Goal: Information Seeking & Learning: Learn about a topic

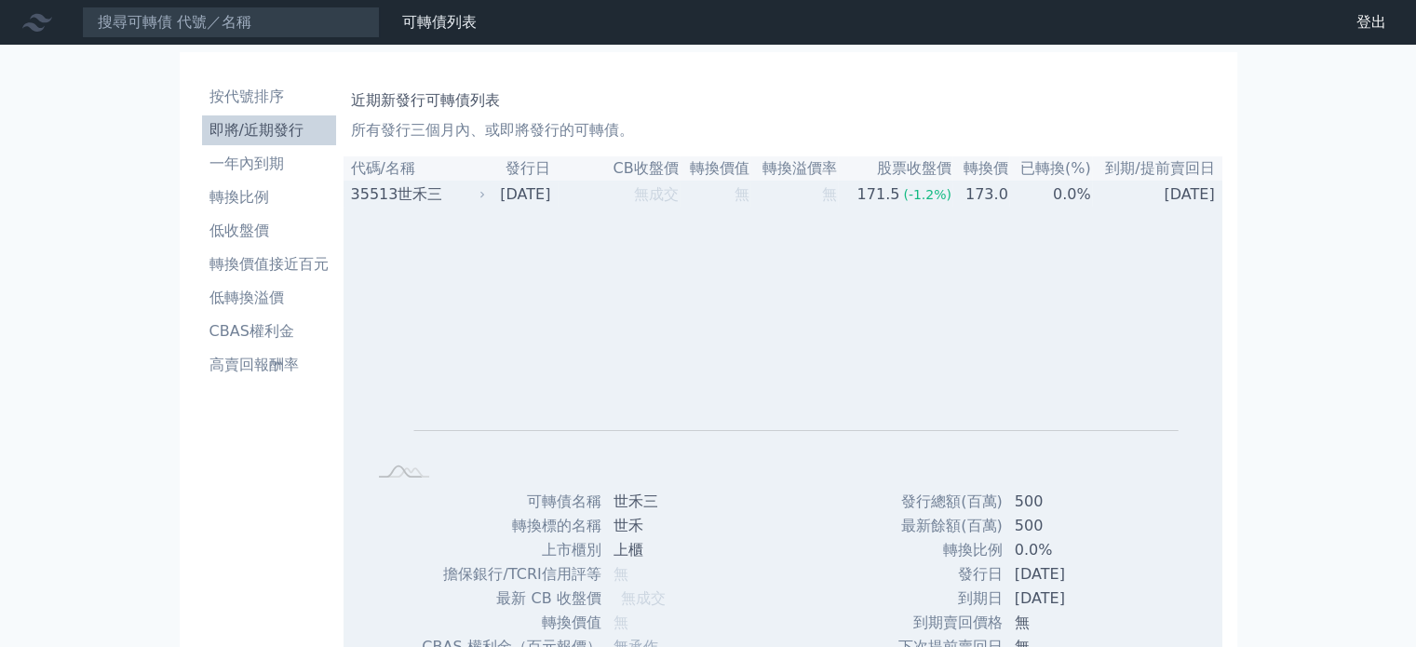
click at [427, 193] on div "世禾三" at bounding box center [439, 194] width 85 height 22
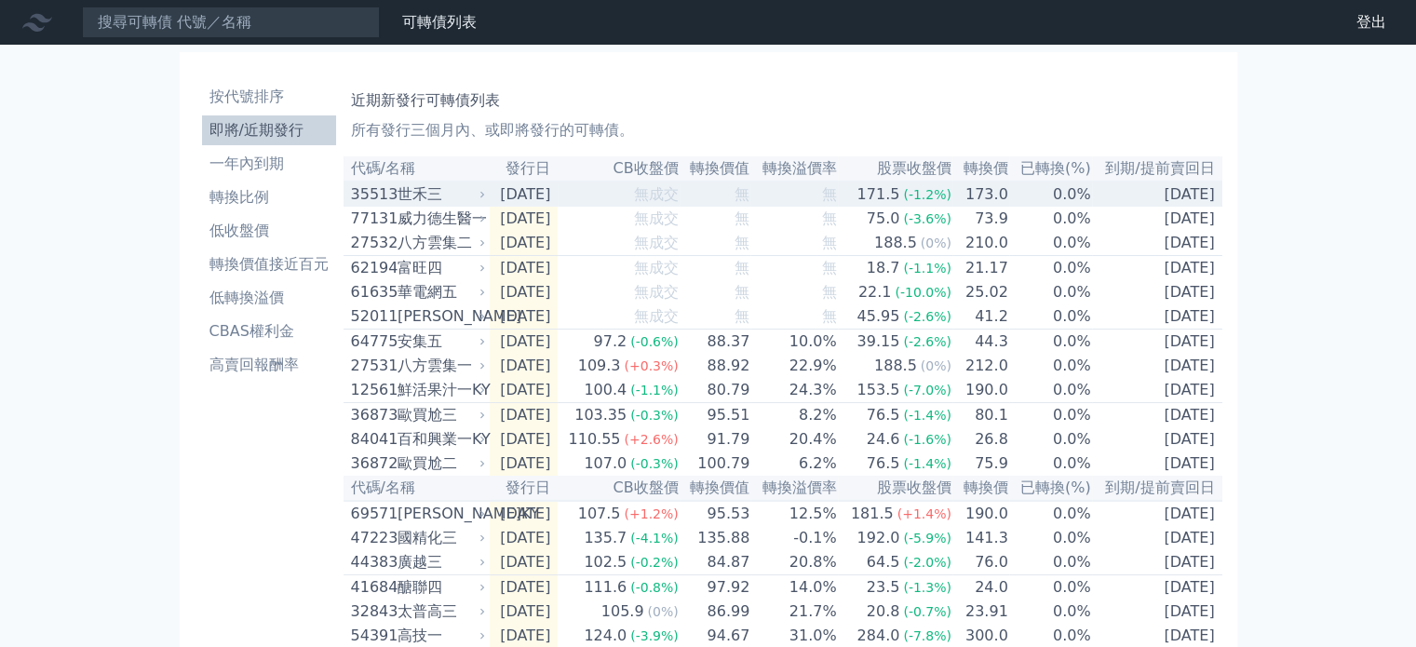
click at [434, 200] on div "世禾三" at bounding box center [439, 194] width 85 height 22
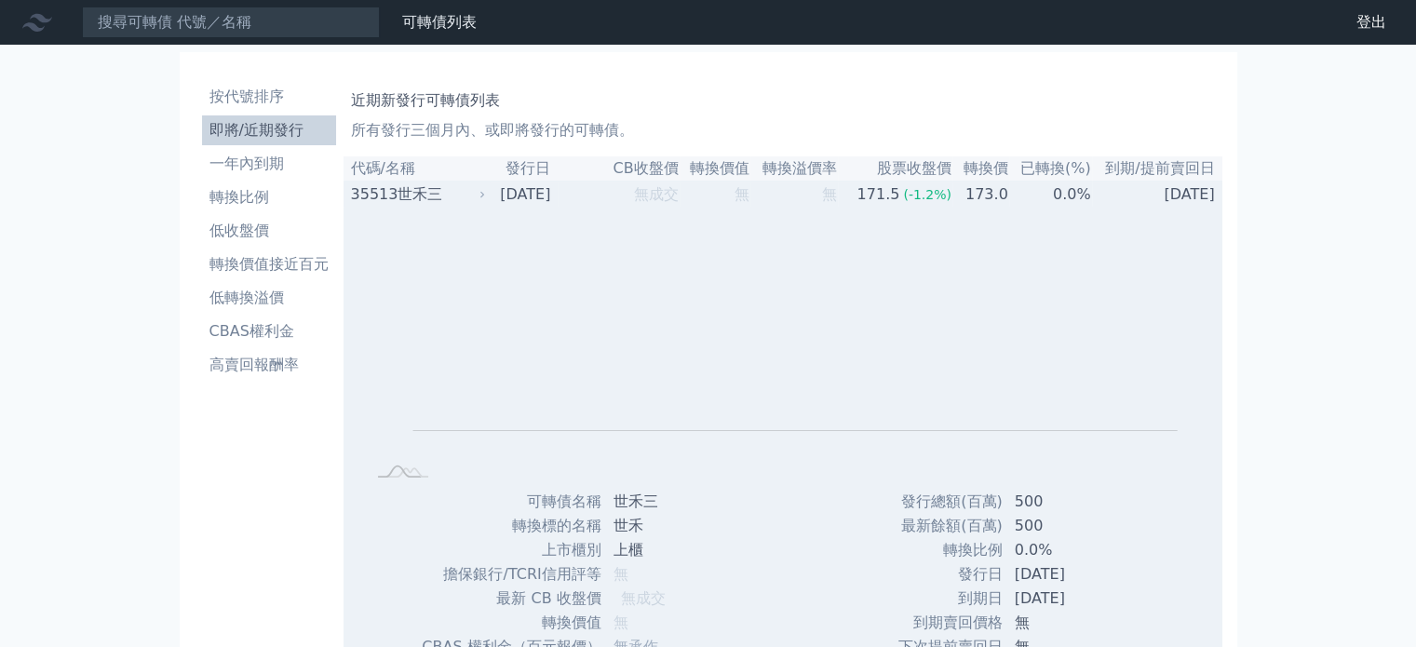
click at [434, 200] on div "世禾三" at bounding box center [439, 194] width 85 height 22
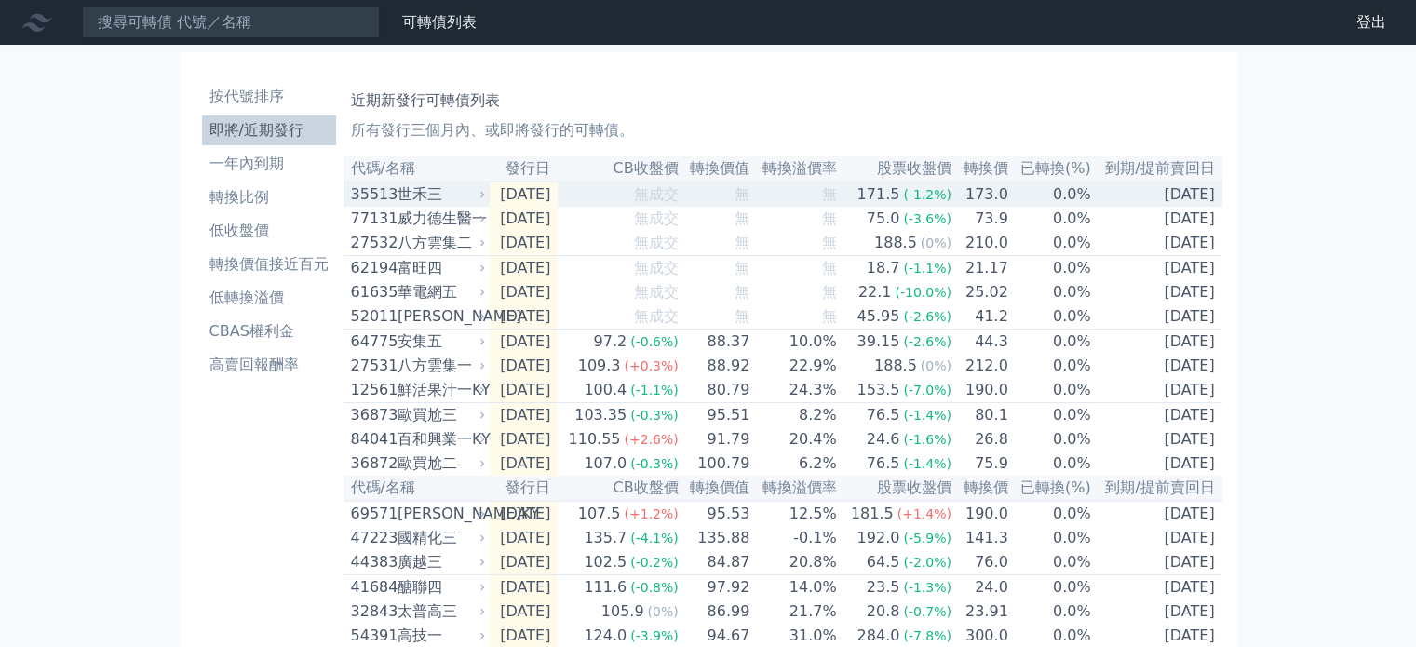
click at [434, 200] on div "世禾三" at bounding box center [439, 194] width 85 height 22
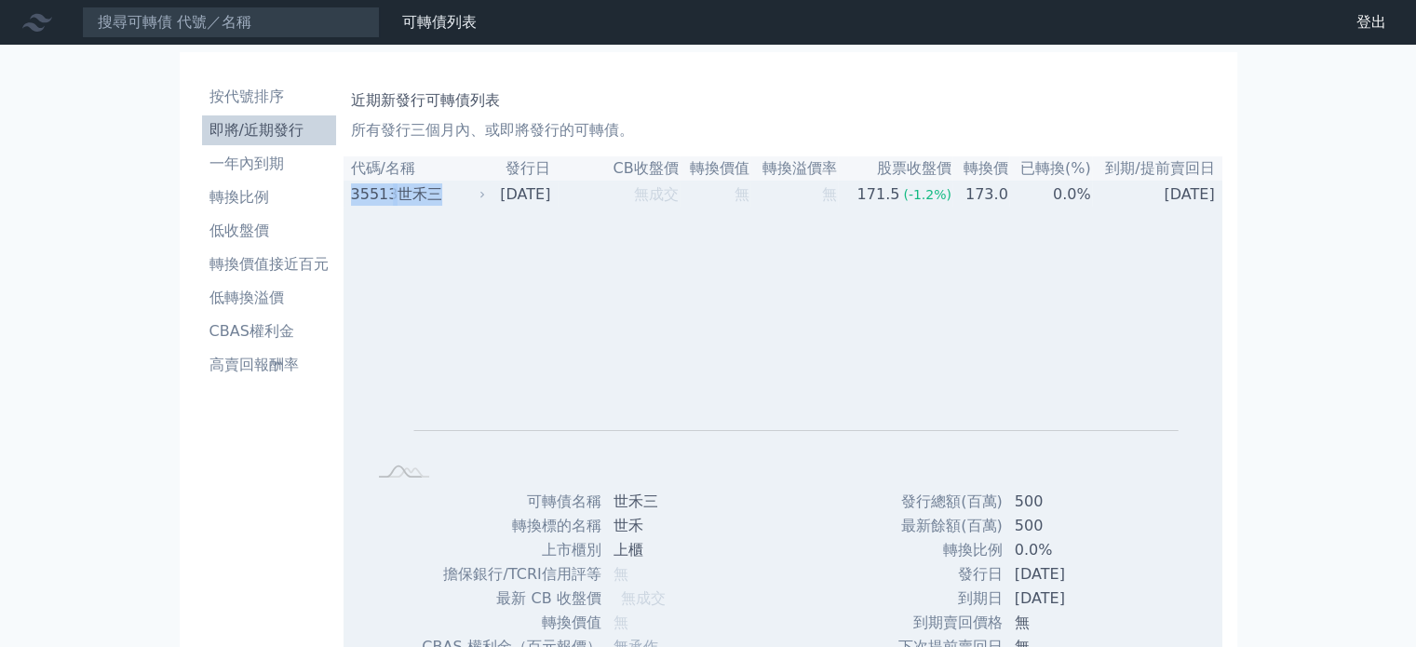
click at [434, 200] on div "世禾三" at bounding box center [439, 194] width 85 height 22
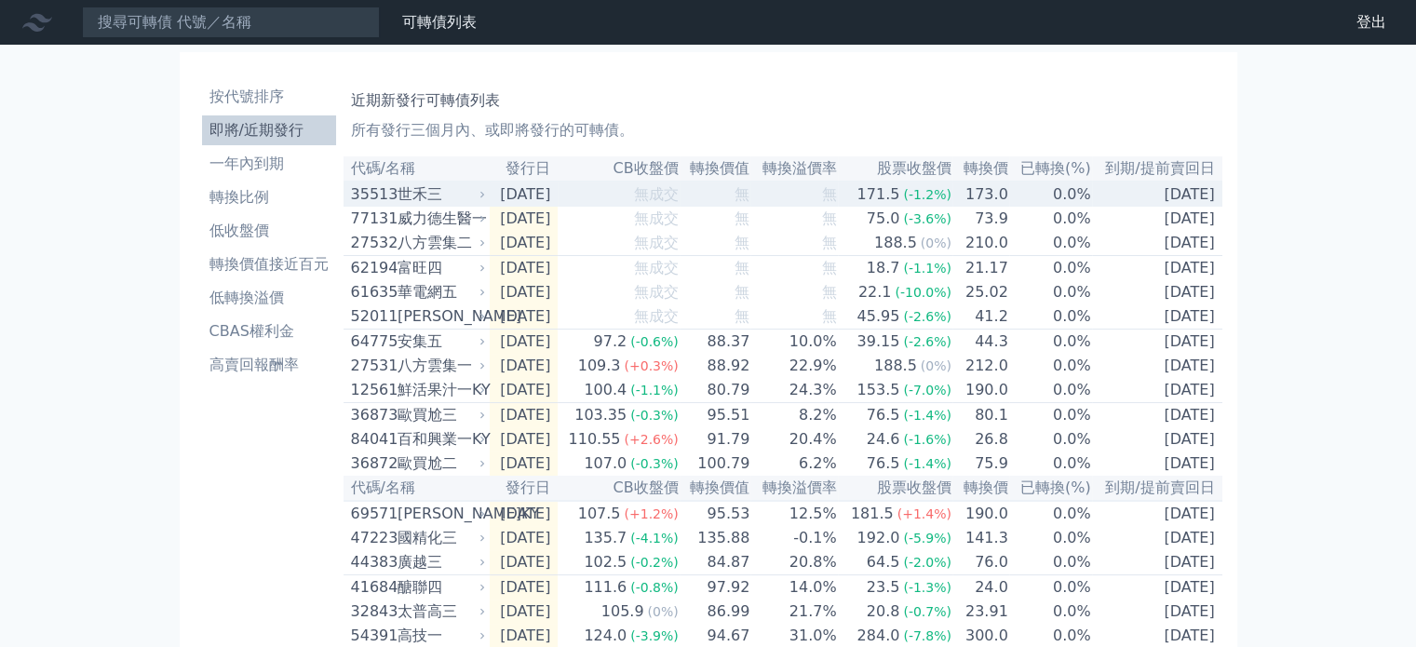
click at [410, 202] on div "世禾三" at bounding box center [439, 194] width 85 height 22
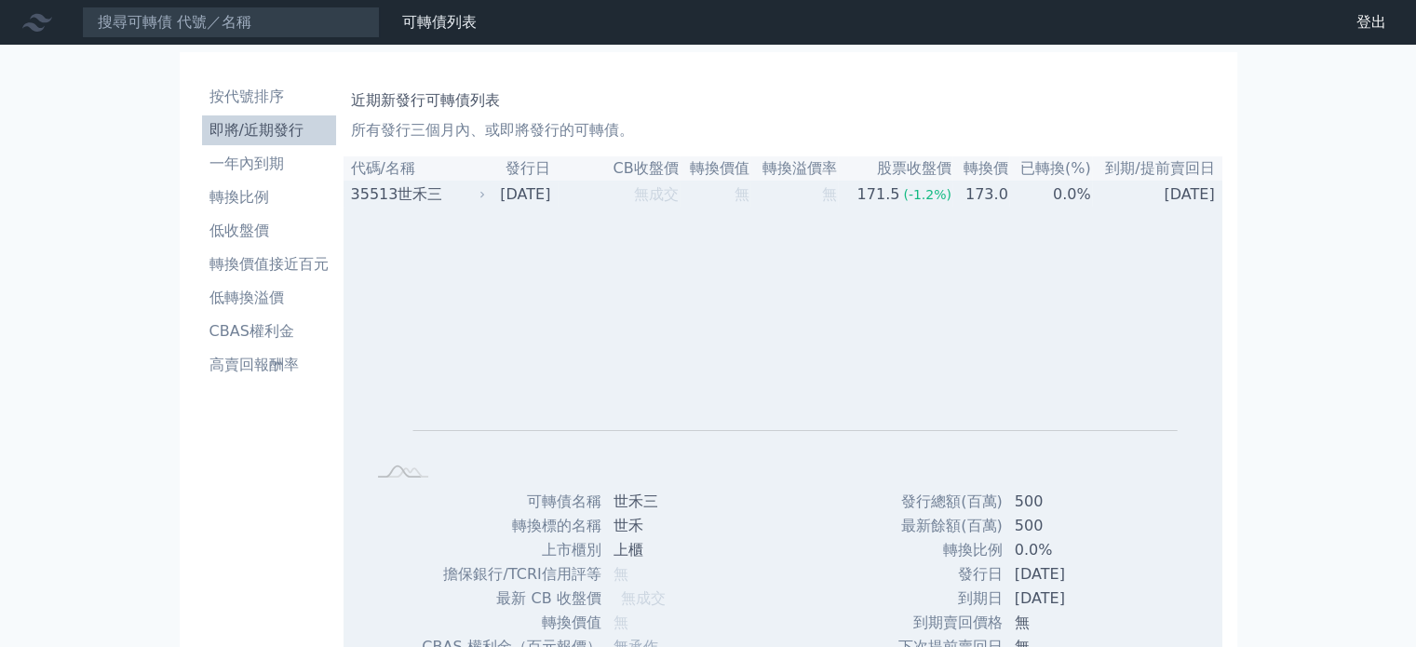
click at [400, 204] on div "世禾三" at bounding box center [439, 194] width 85 height 22
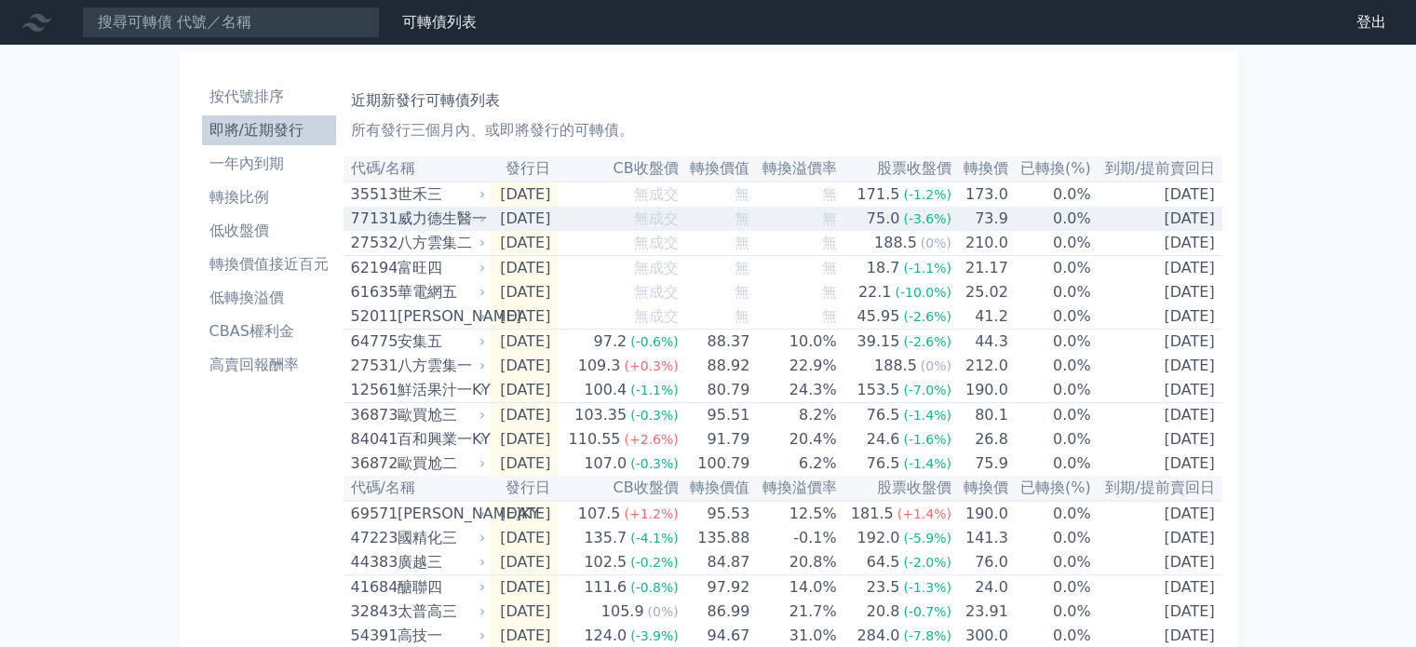
click at [413, 224] on div "威力德生醫一" at bounding box center [439, 219] width 85 height 22
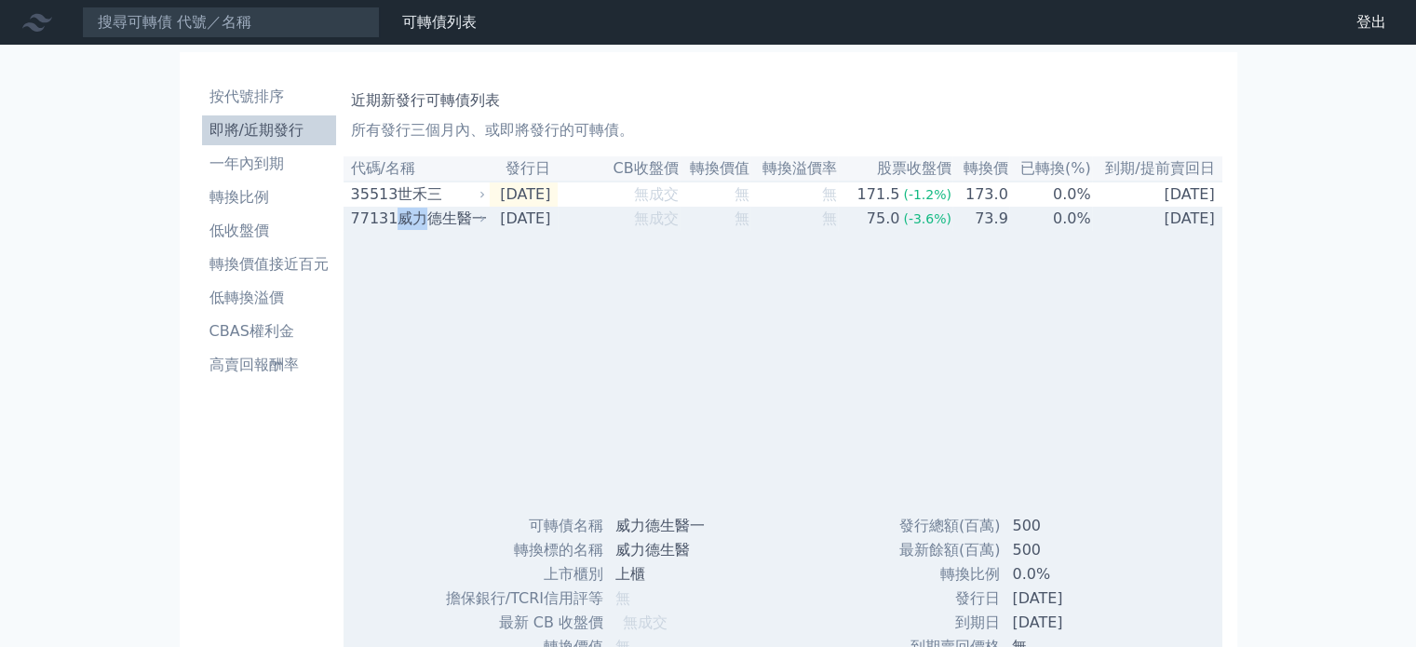
click at [415, 224] on div "威力德生醫一" at bounding box center [439, 219] width 85 height 22
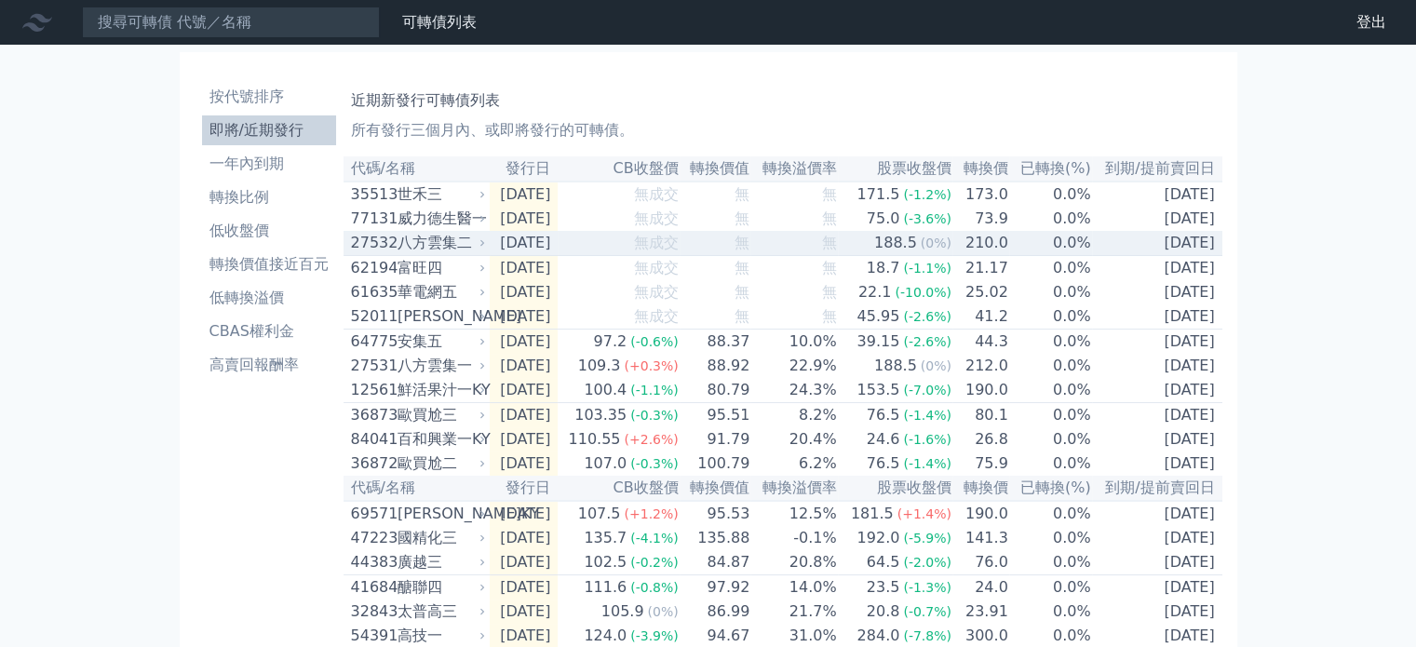
click at [446, 252] on div "八方雲集二" at bounding box center [439, 243] width 85 height 22
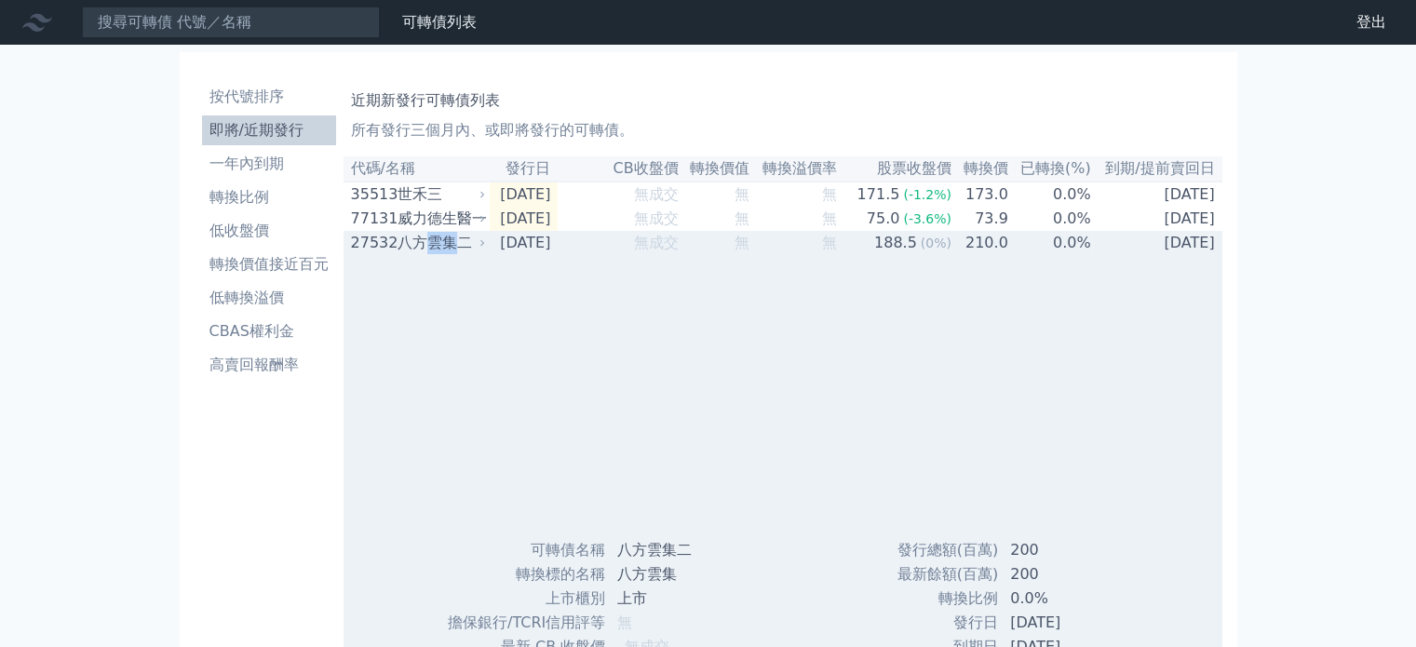
click at [446, 252] on div "八方雲集二" at bounding box center [439, 243] width 85 height 22
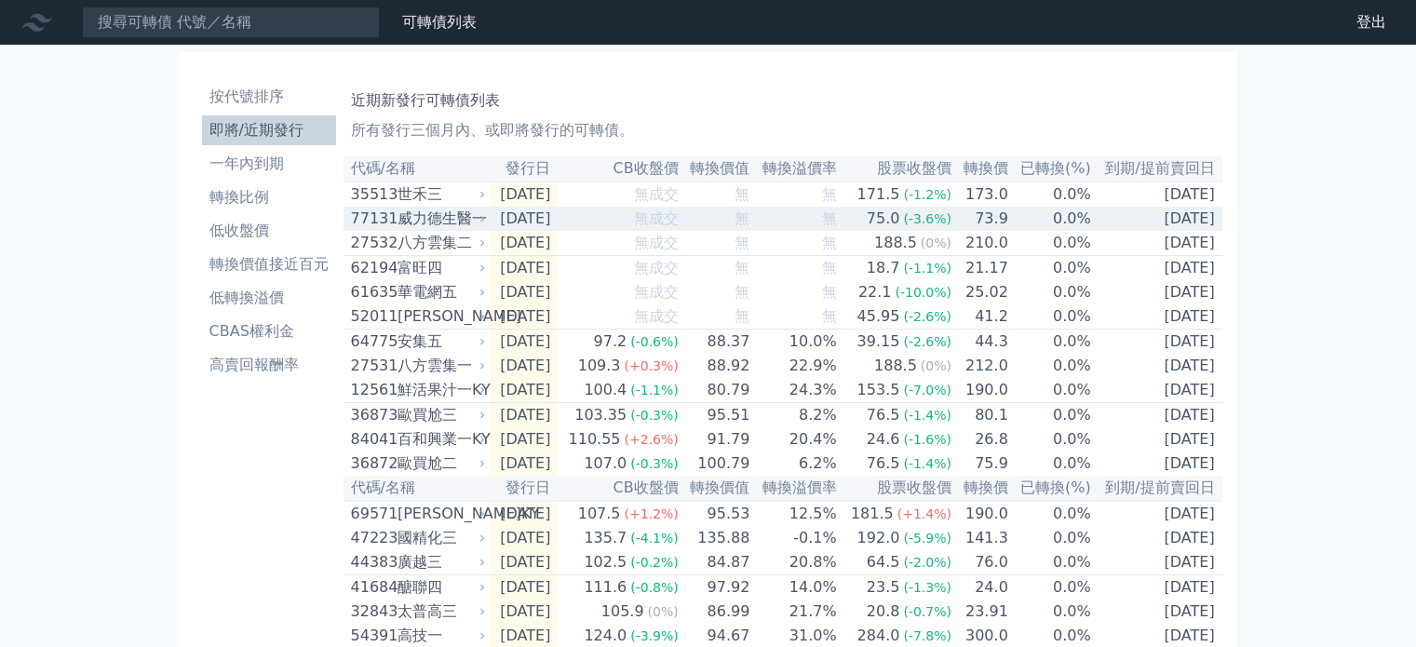
click at [436, 230] on div "威力德生醫一" at bounding box center [439, 219] width 85 height 22
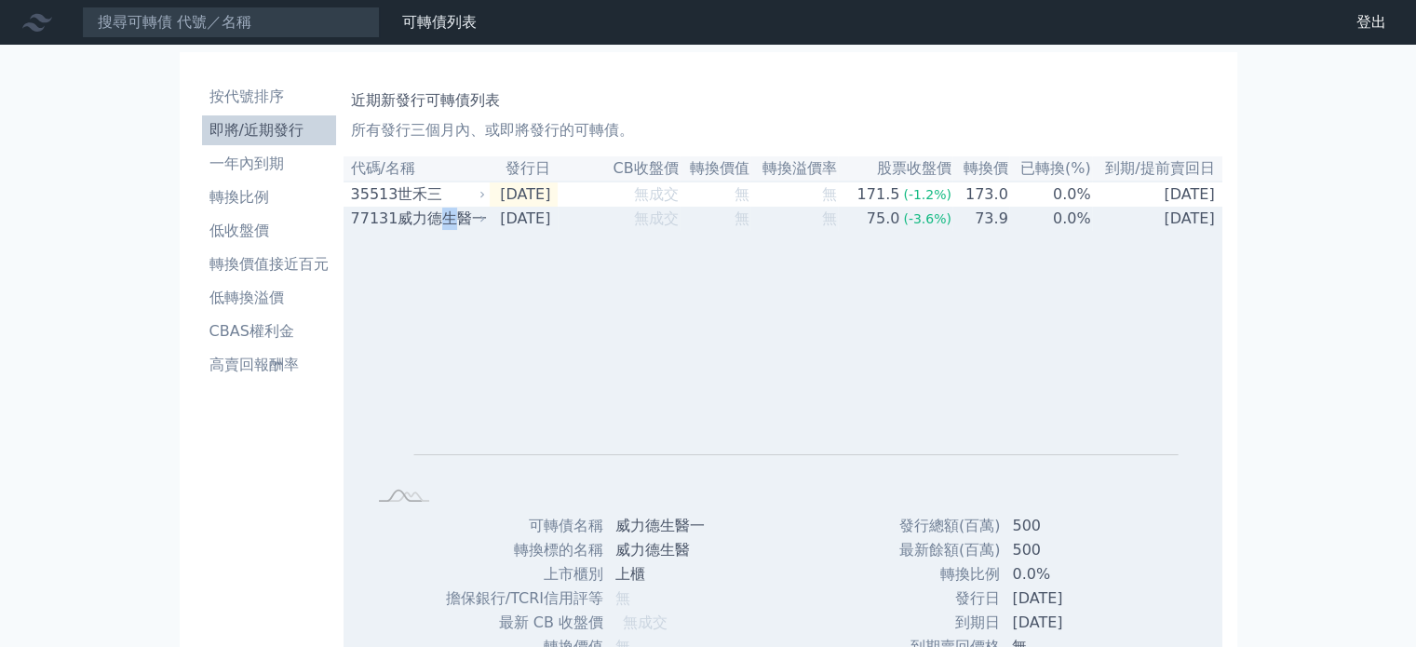
click at [436, 230] on div "威力德生醫一" at bounding box center [439, 219] width 85 height 22
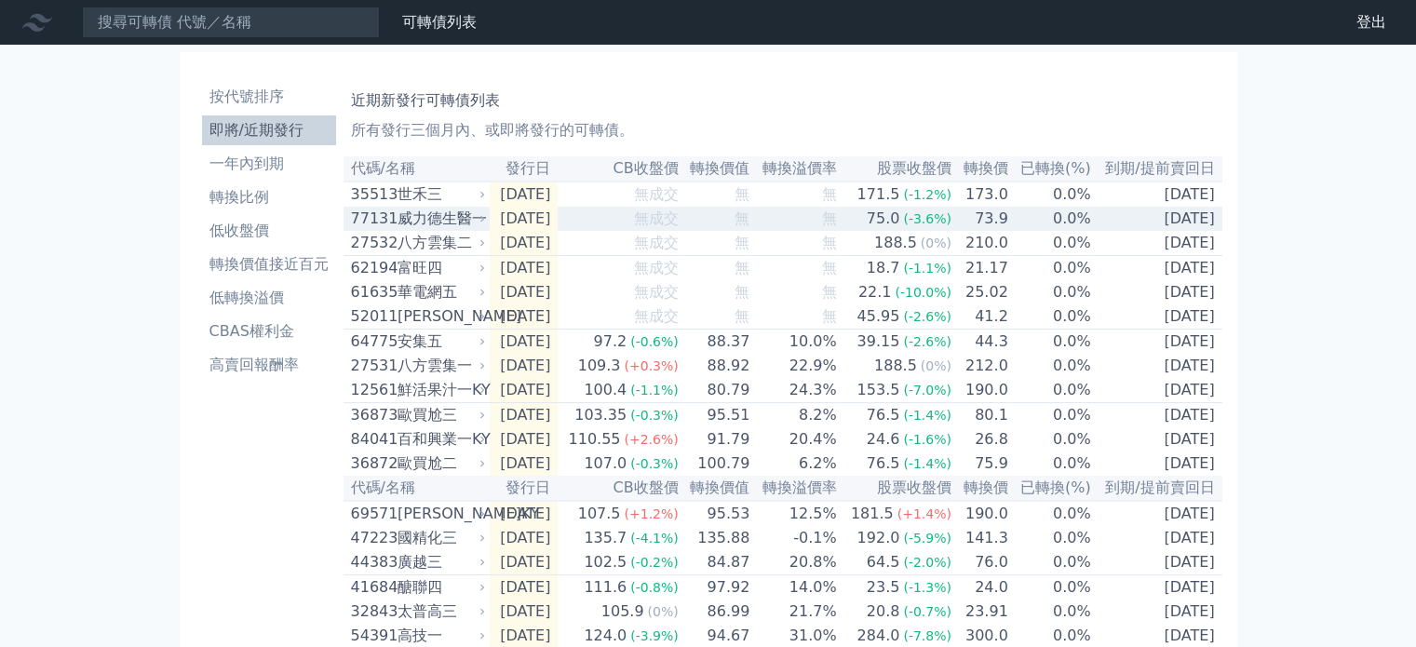
click at [429, 206] on div "世禾三" at bounding box center [439, 194] width 85 height 22
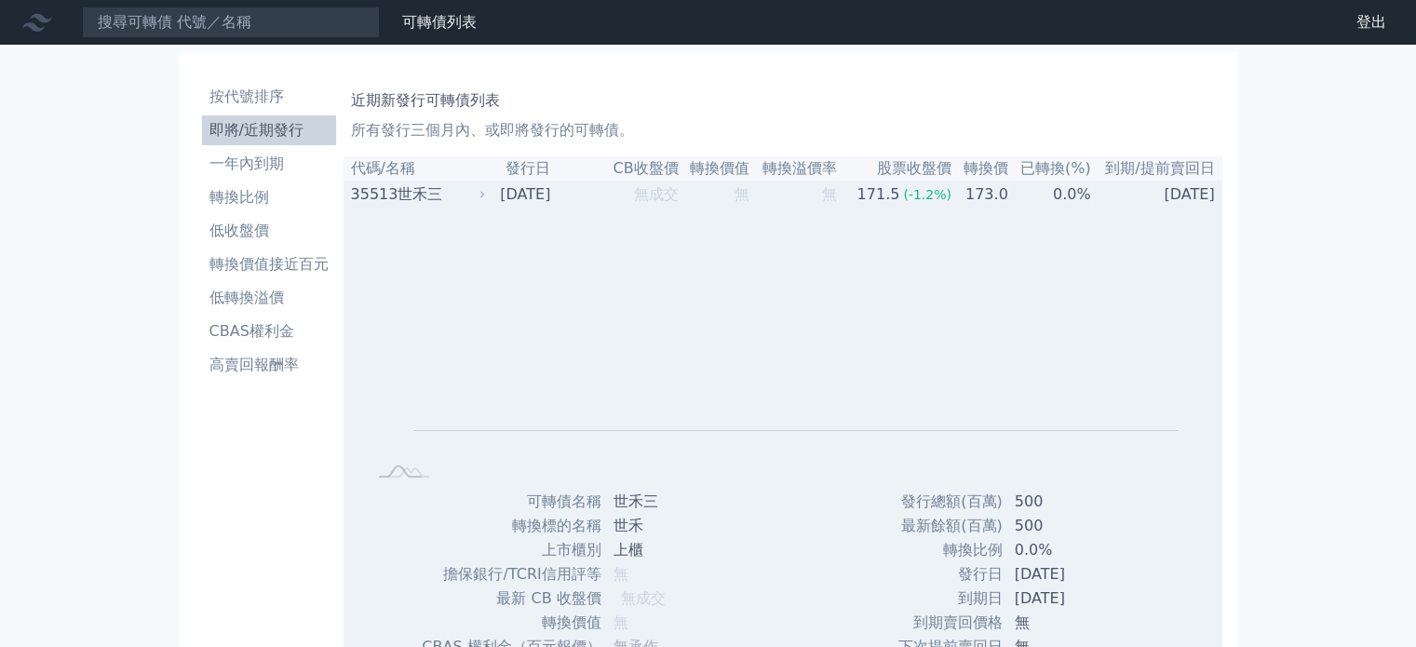
click at [428, 192] on div "世禾三" at bounding box center [439, 194] width 85 height 22
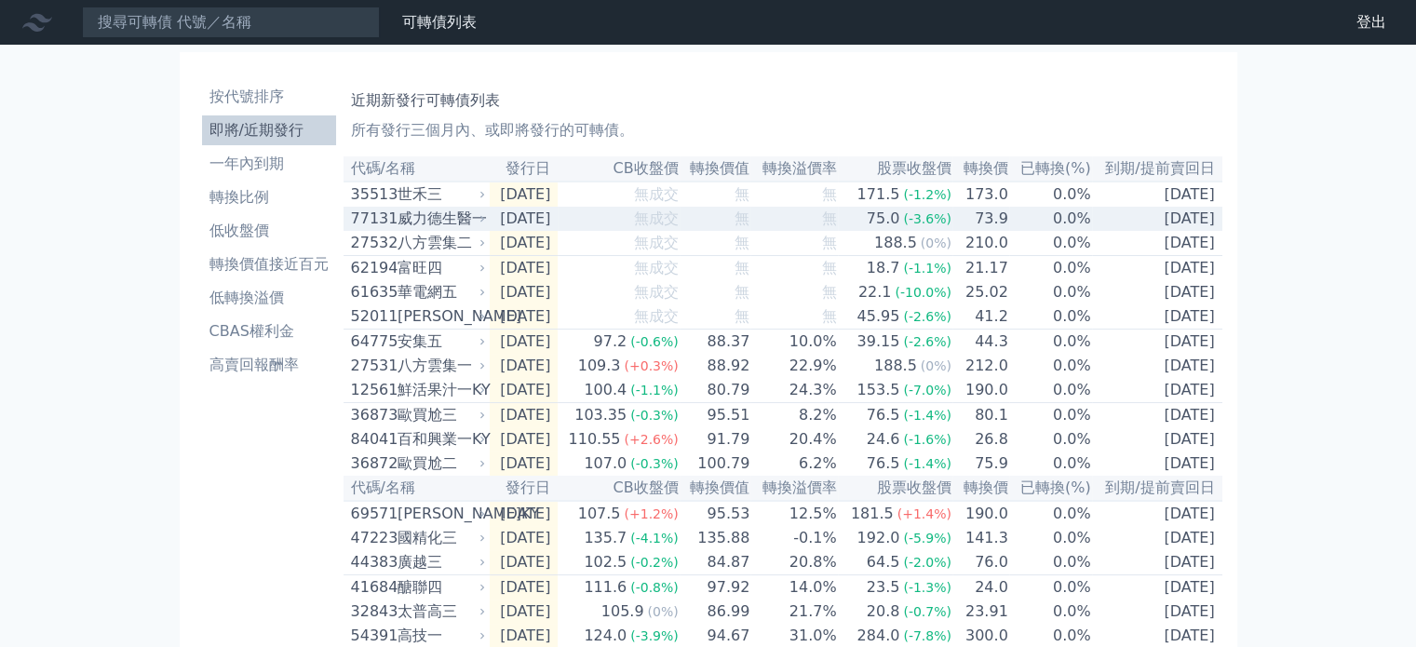
click at [439, 221] on div "威力德生醫一" at bounding box center [439, 219] width 85 height 22
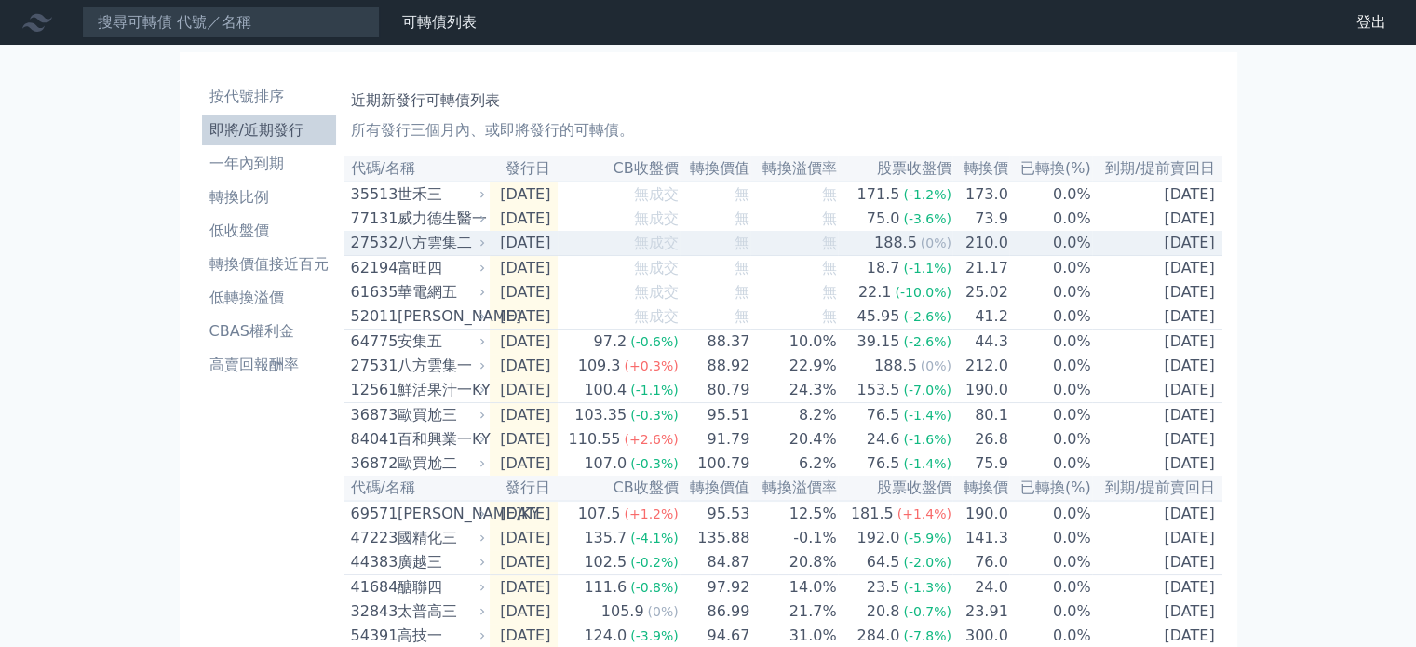
click at [446, 245] on div "八方雲集二" at bounding box center [439, 243] width 85 height 22
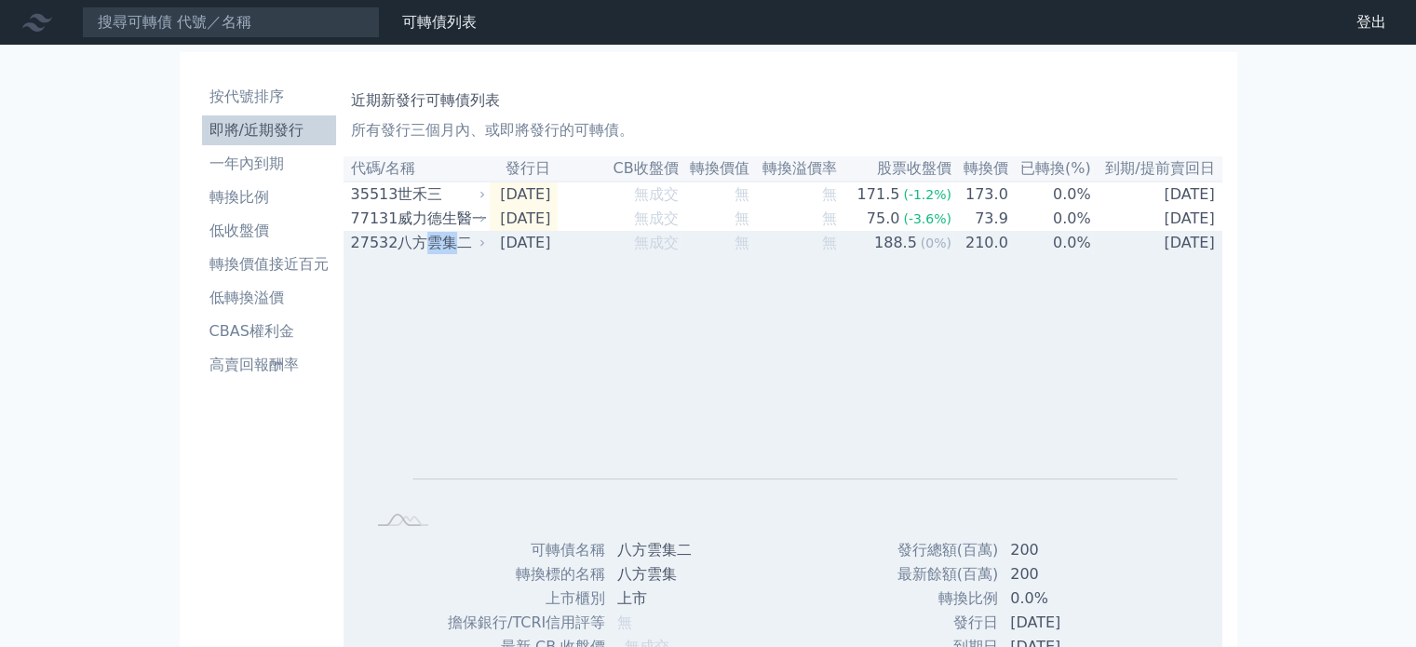
click at [446, 245] on div "八方雲集二" at bounding box center [439, 243] width 85 height 22
